Goal: Transaction & Acquisition: Purchase product/service

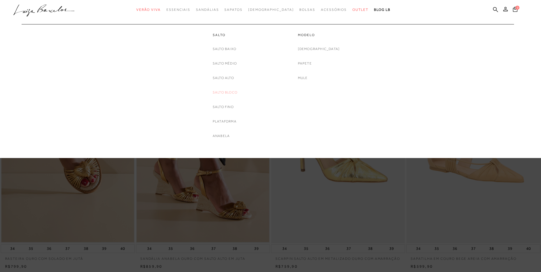
click at [229, 92] on link "Salto Bloco" at bounding box center [225, 92] width 25 height 6
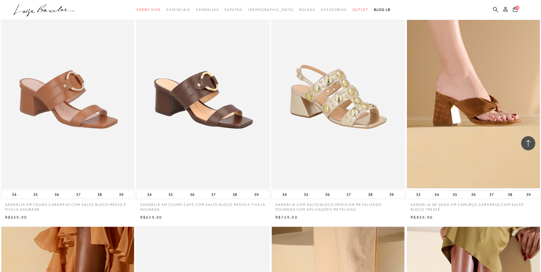
scroll to position [767, 0]
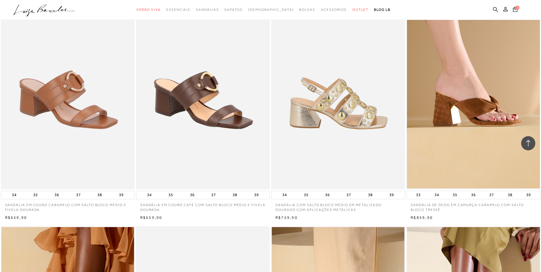
click at [345, 101] on img at bounding box center [338, 88] width 133 height 201
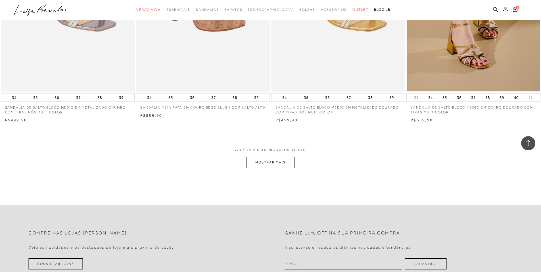
scroll to position [1363, 0]
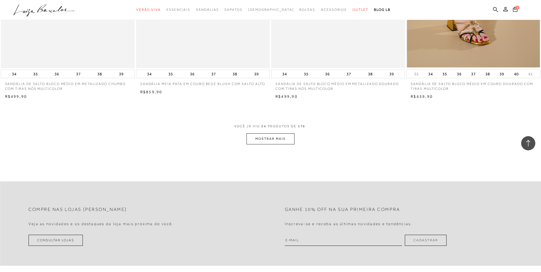
click at [275, 137] on button "MOSTRAR MAIS" at bounding box center [271, 138] width 48 height 11
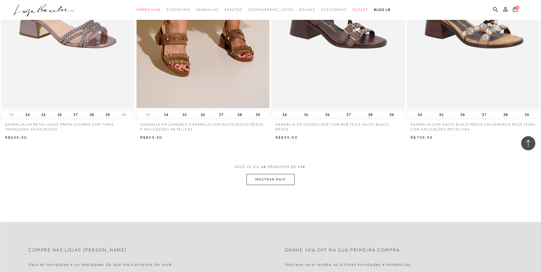
scroll to position [2755, 0]
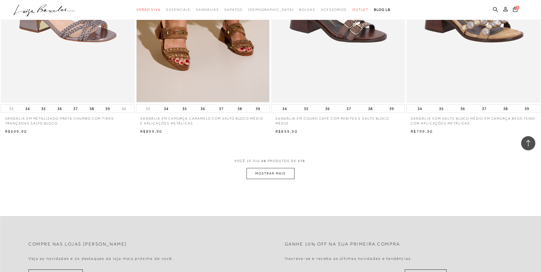
click at [273, 176] on button "MOSTRAR MAIS" at bounding box center [271, 173] width 48 height 11
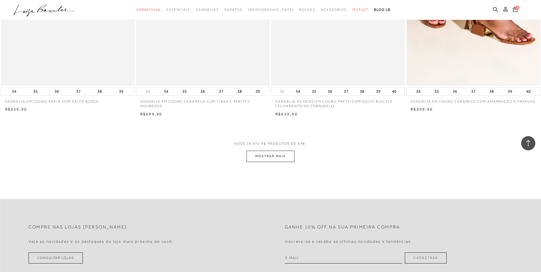
scroll to position [4204, 0]
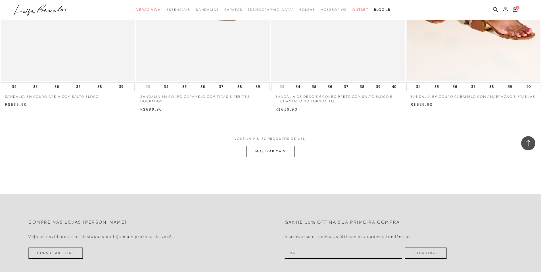
click at [282, 151] on button "MOSTRAR MAIS" at bounding box center [271, 151] width 48 height 11
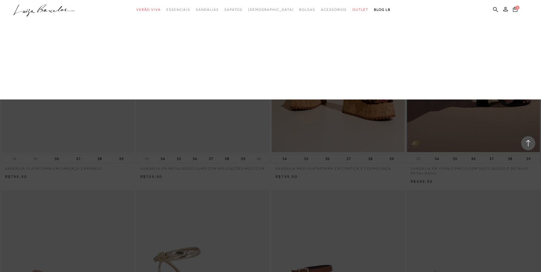
scroll to position [5283, 0]
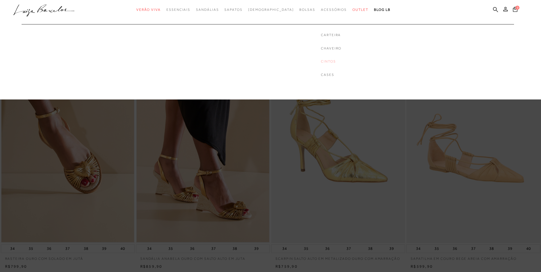
click at [321, 62] on link "Cintos" at bounding box center [331, 61] width 20 height 5
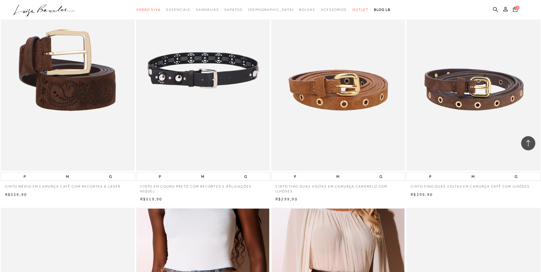
scroll to position [1023, 0]
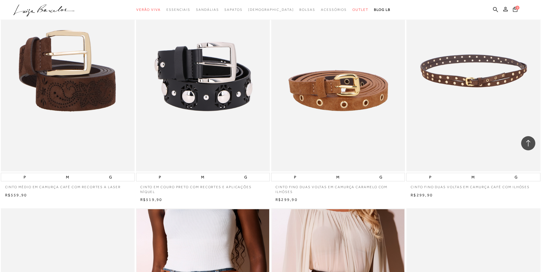
click at [462, 112] on img at bounding box center [473, 70] width 133 height 201
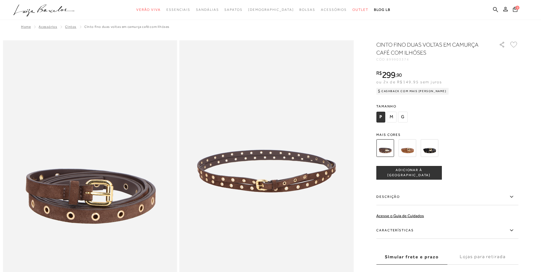
scroll to position [1023, 0]
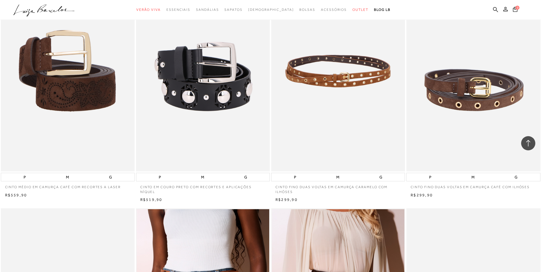
click at [276, 163] on img at bounding box center [338, 70] width 133 height 201
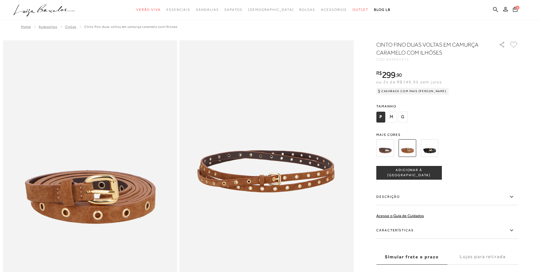
scroll to position [1023, 0]
